Goal: Information Seeking & Learning: Learn about a topic

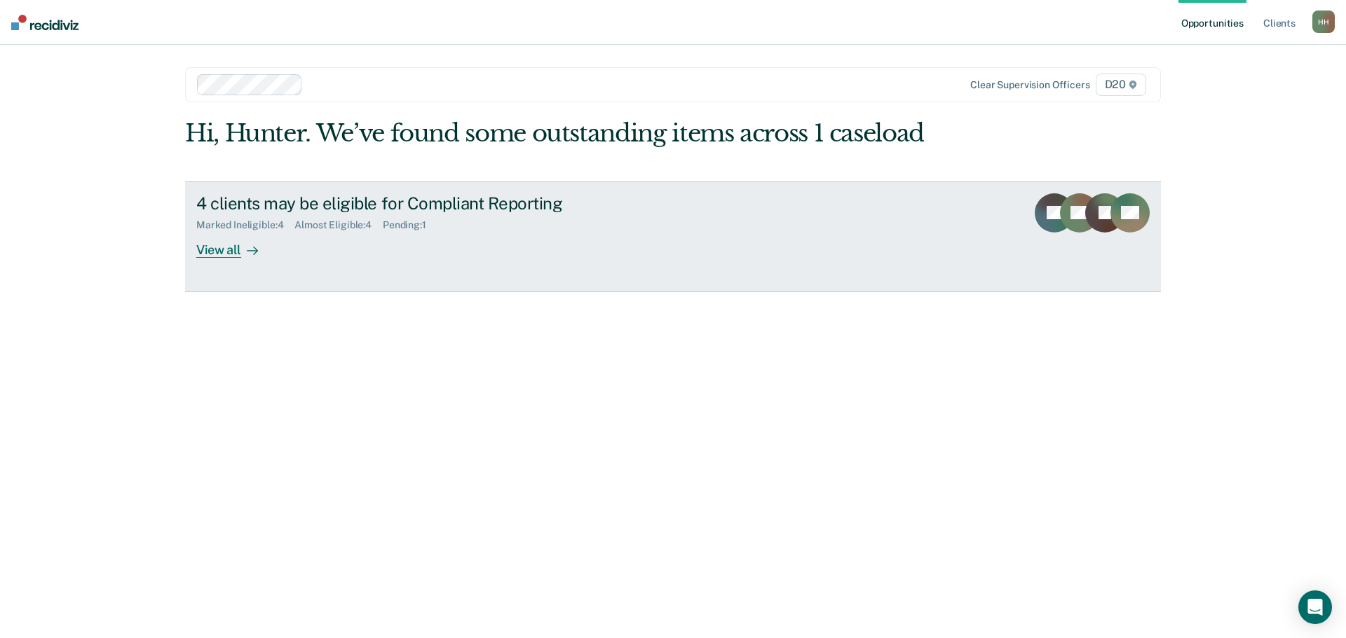
click at [222, 259] on link "4 clients may be eligible for Compliant Reporting Marked Ineligible : 4 Almost …" at bounding box center [673, 237] width 976 height 111
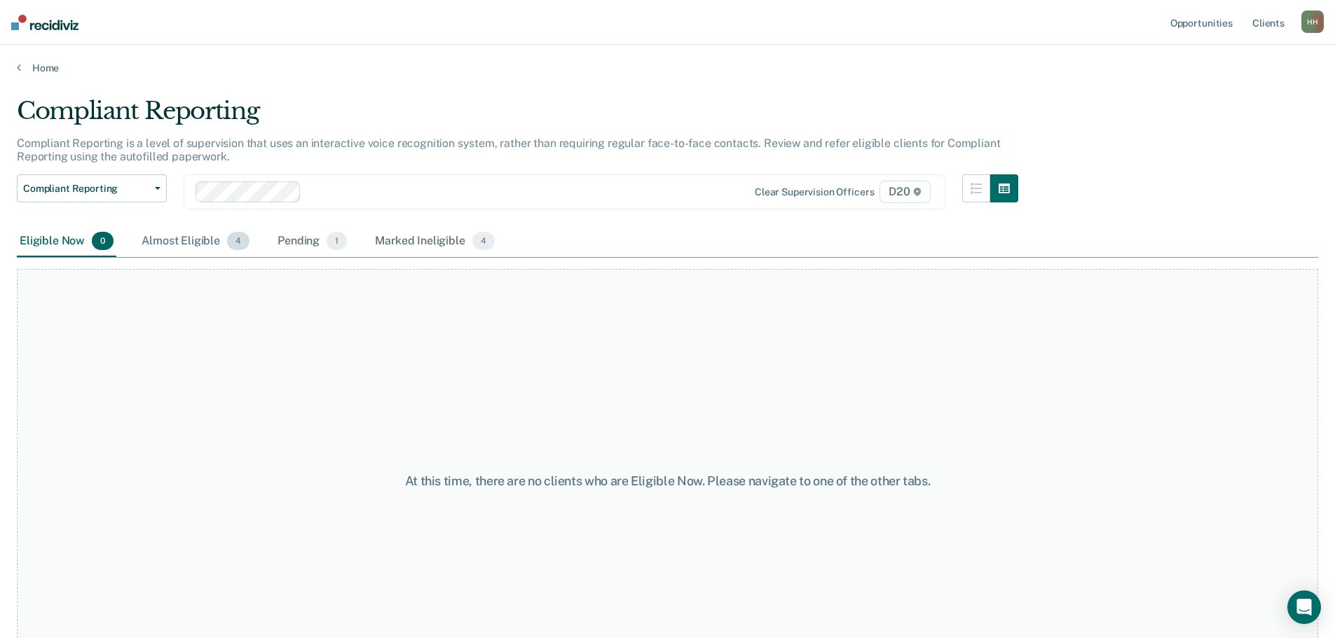
click at [198, 247] on div "Almost Eligible 4" at bounding box center [196, 241] width 114 height 31
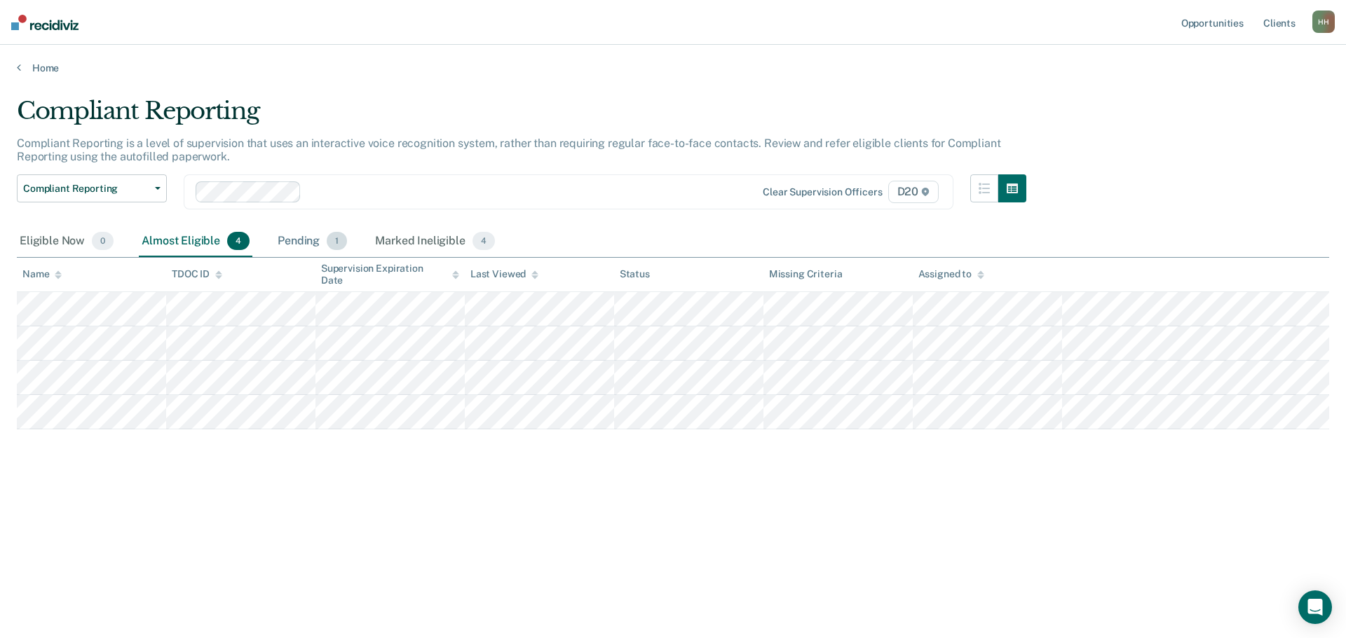
click at [287, 249] on div "Pending 1" at bounding box center [312, 241] width 75 height 31
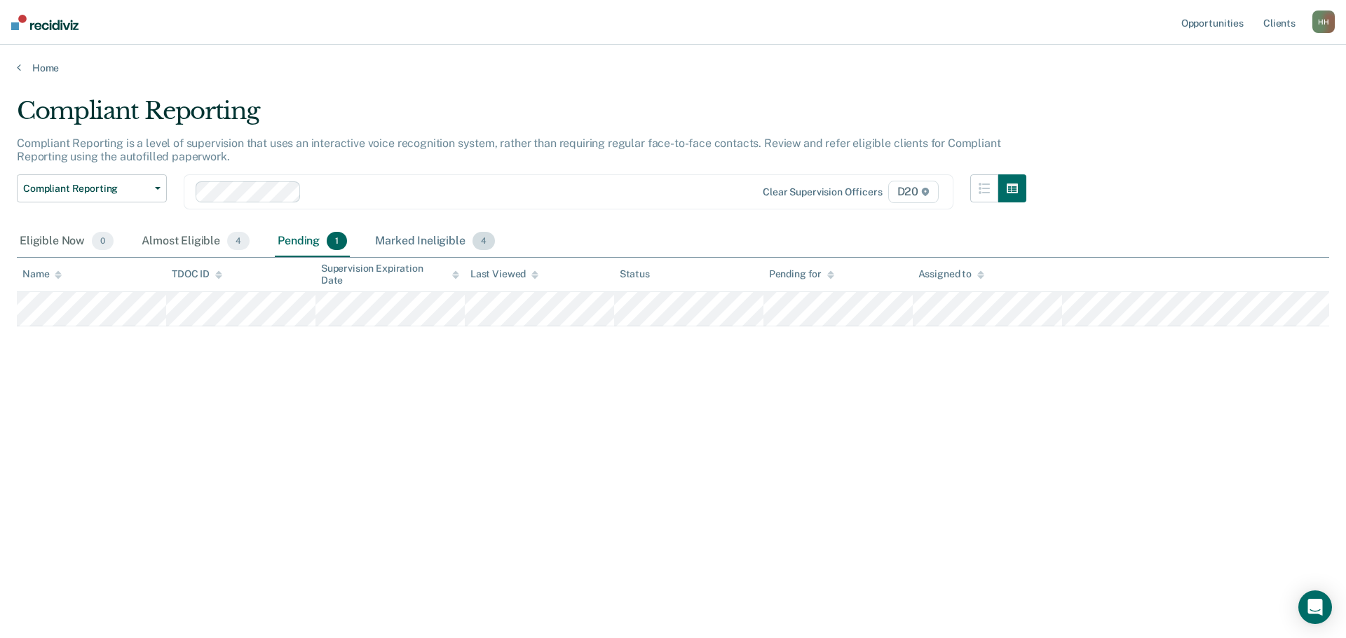
click at [419, 233] on div "Marked Ineligible 4" at bounding box center [434, 241] width 125 height 31
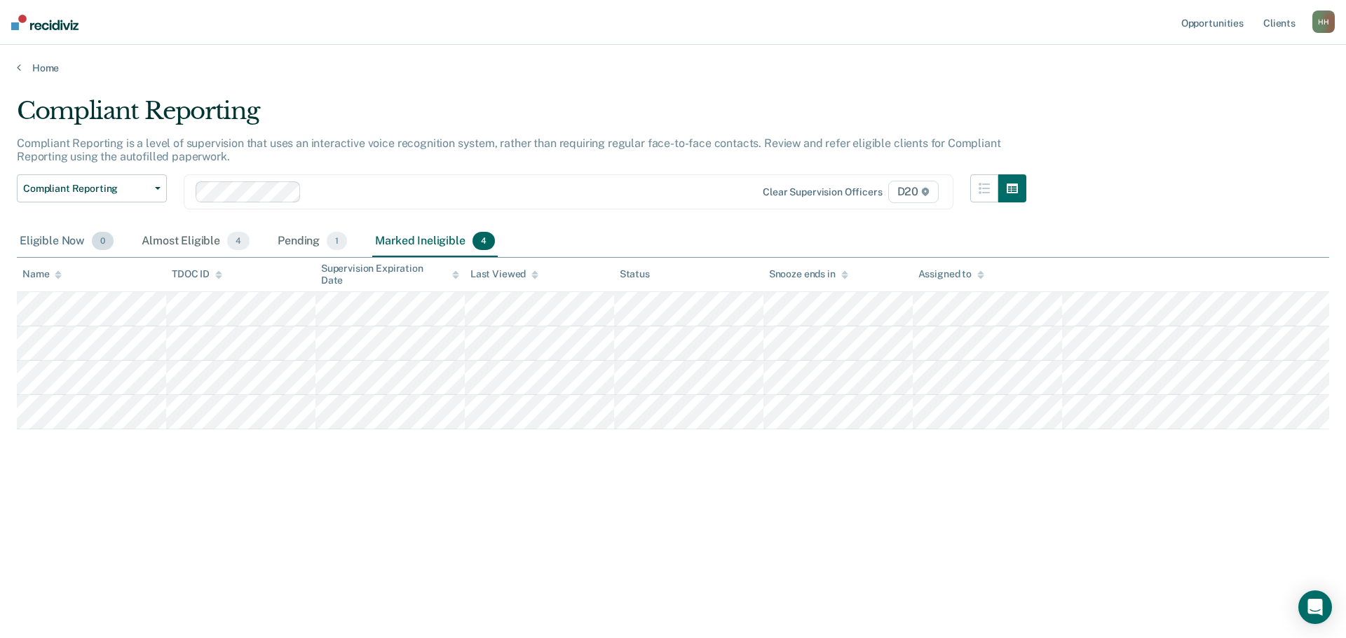
click at [49, 243] on div "Eligible Now 0" at bounding box center [67, 241] width 100 height 31
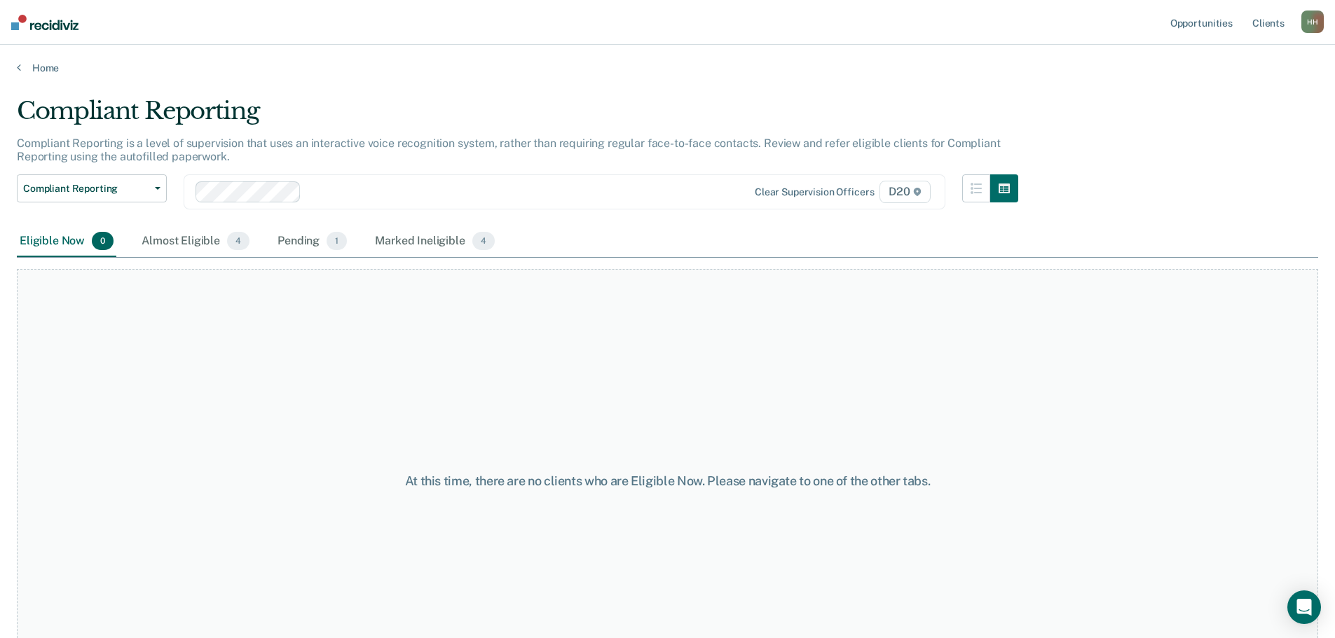
click at [27, 74] on main "Compliant Reporting Compliant Reporting is a level of supervision that uses an …" at bounding box center [667, 354] width 1335 height 560
click at [28, 68] on link "Home" at bounding box center [667, 68] width 1301 height 13
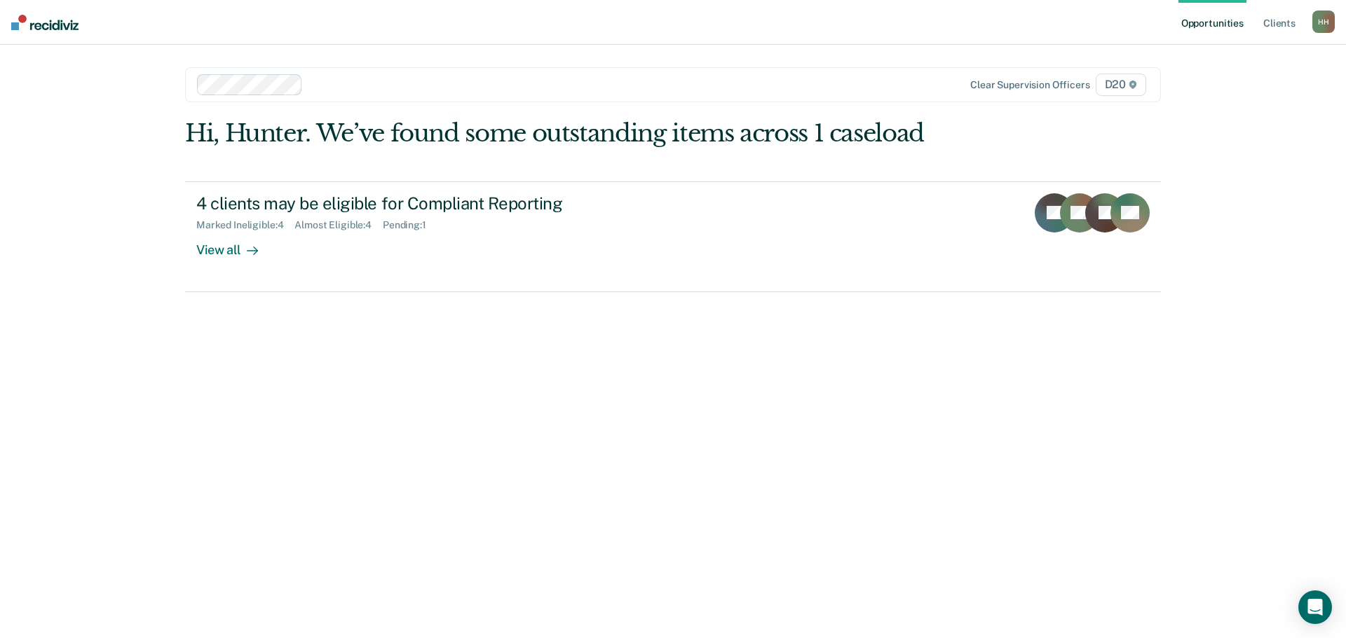
click at [957, 71] on div "Clear supervision officers D20" at bounding box center [673, 84] width 976 height 35
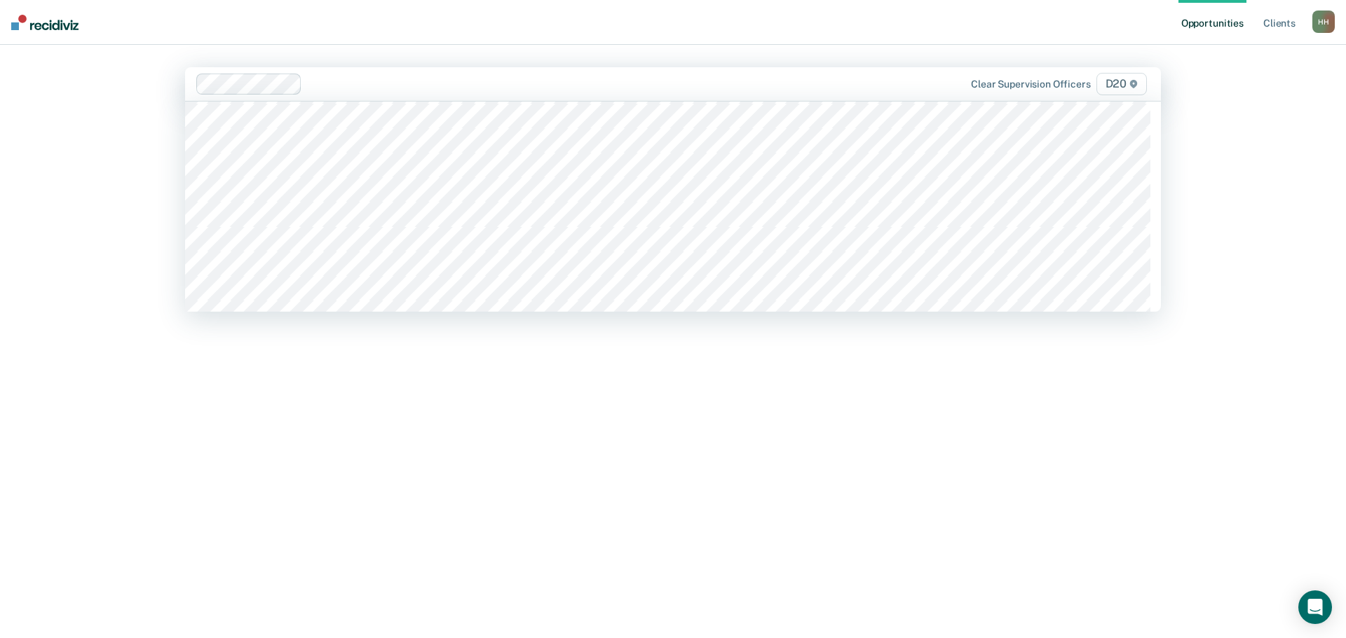
scroll to position [1191, 0]
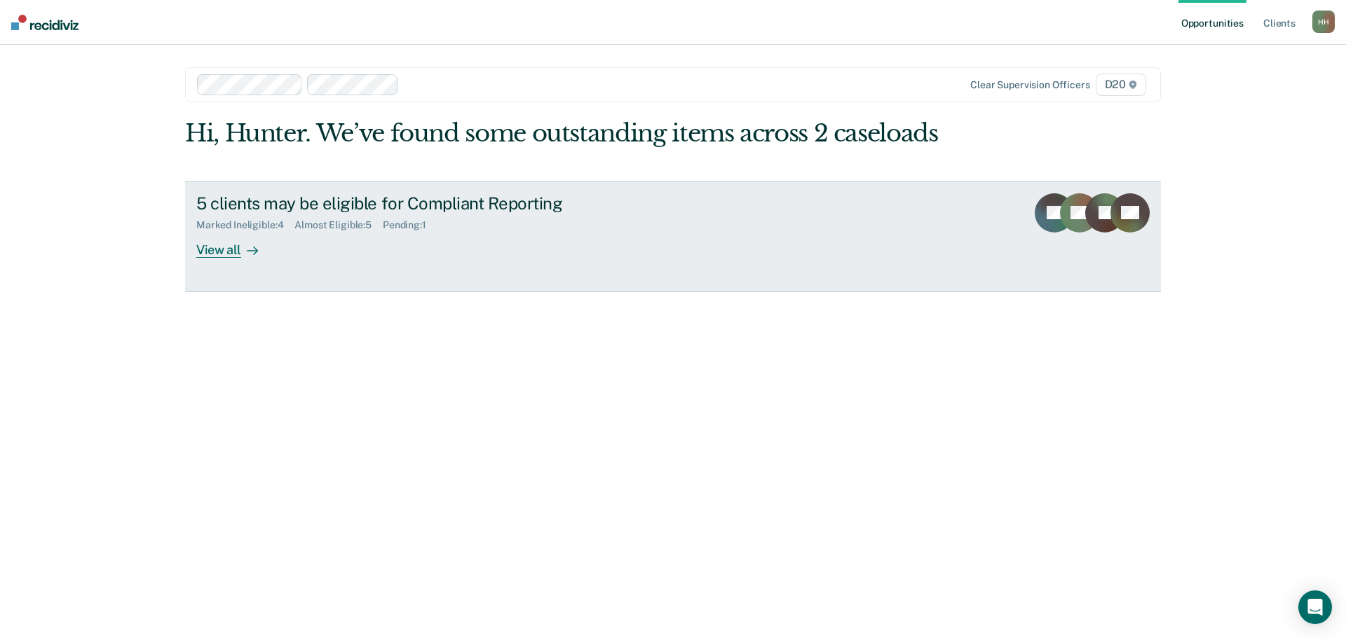
click at [254, 250] on icon at bounding box center [256, 251] width 4 height 8
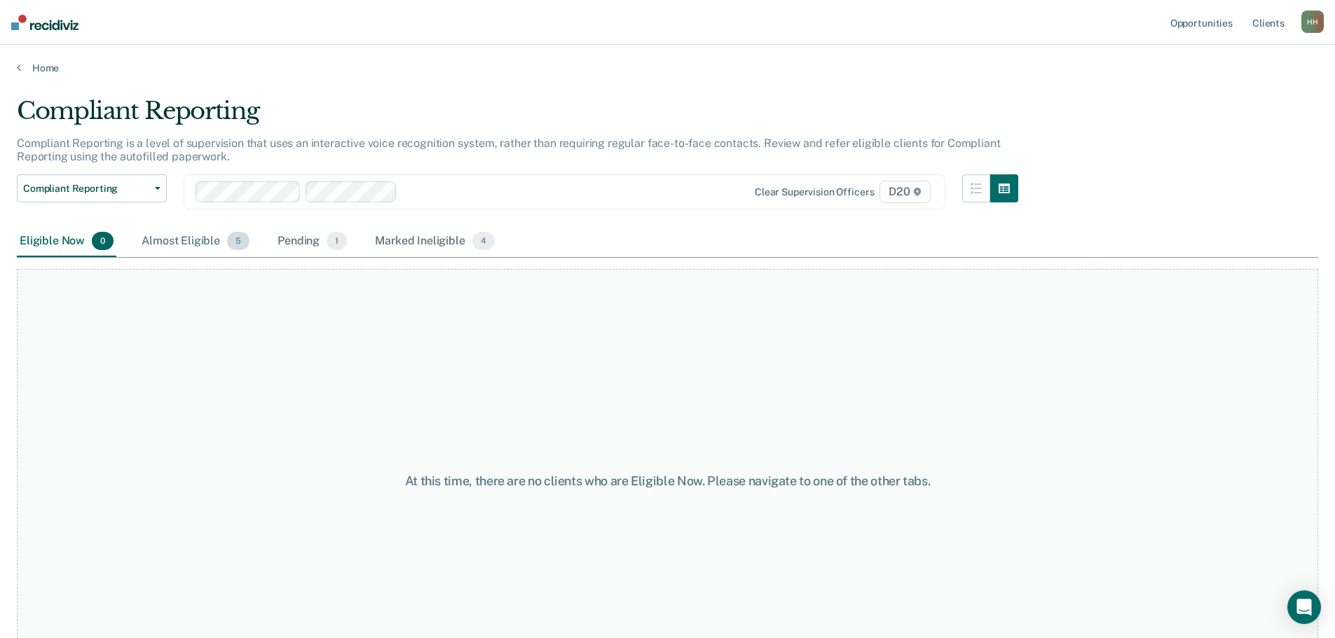
click at [217, 233] on div "Almost Eligible 5" at bounding box center [196, 241] width 114 height 31
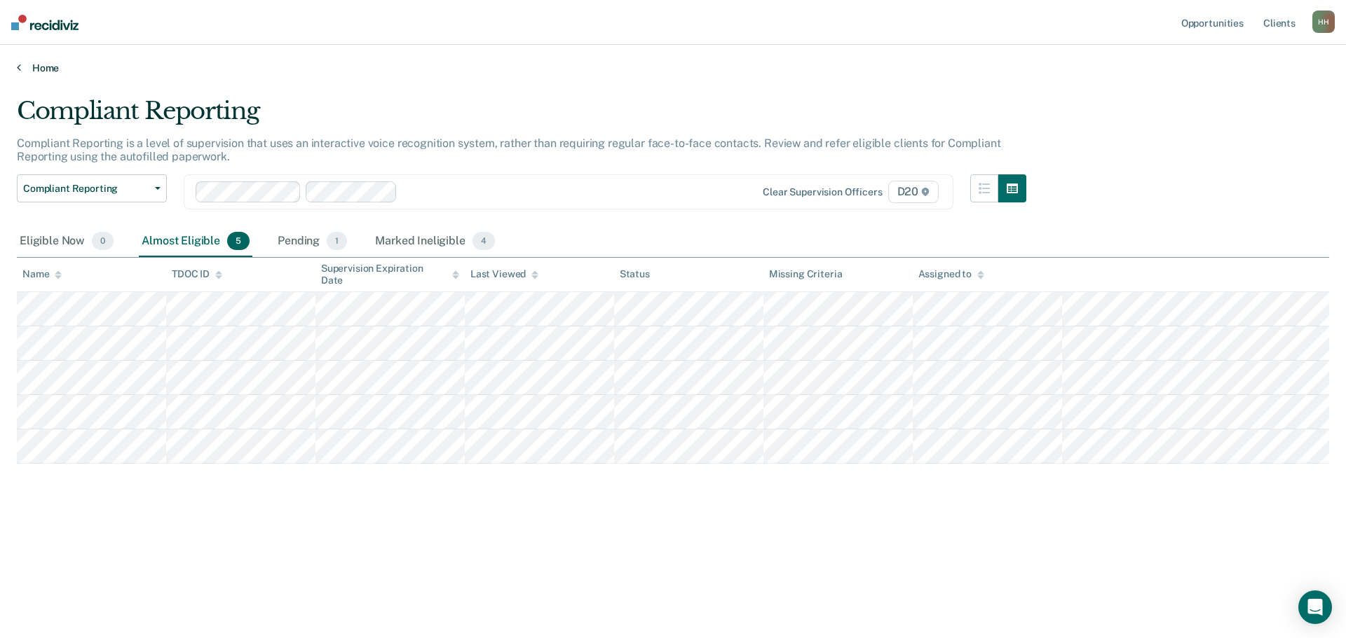
click at [18, 65] on icon at bounding box center [19, 67] width 4 height 11
